Goal: Check status: Check status

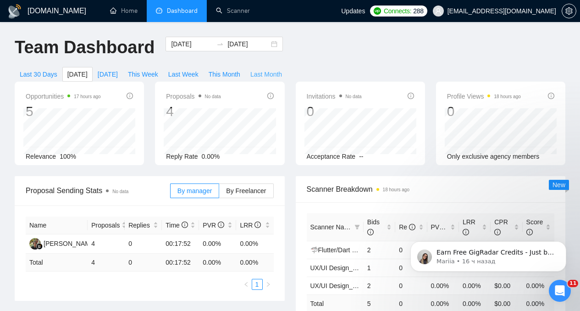
click at [267, 72] on span "Last Month" at bounding box center [266, 74] width 32 height 10
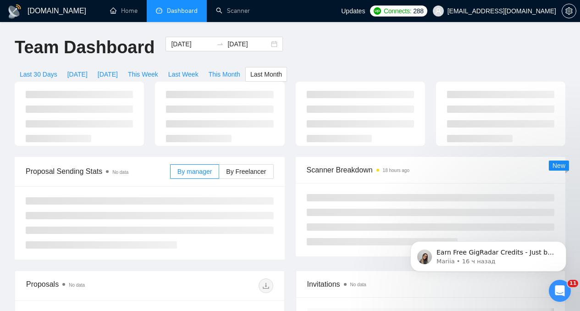
type input "[DATE]"
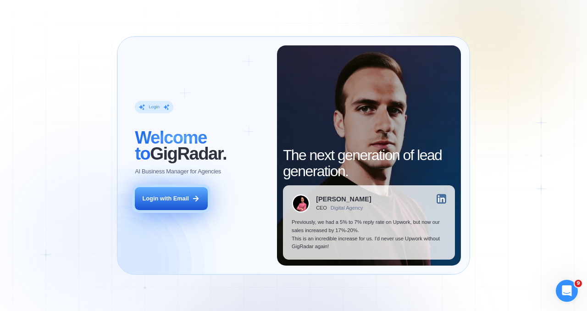
click at [172, 202] on div "Login with Email" at bounding box center [166, 198] width 46 height 8
